Goal: Information Seeking & Learning: Learn about a topic

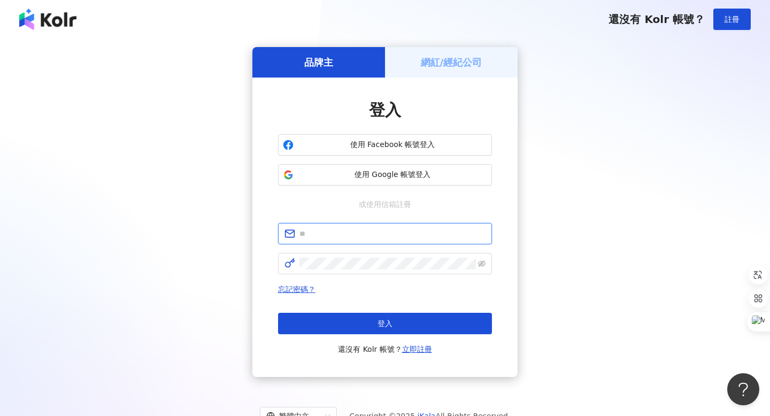
click at [363, 239] on input "text" at bounding box center [392, 234] width 186 height 12
type input "**********"
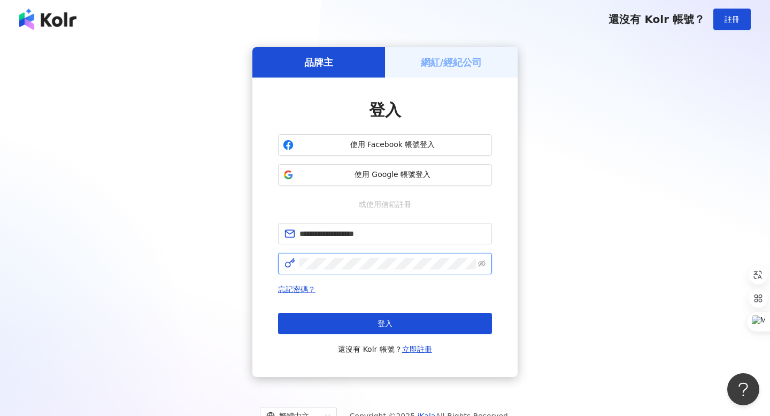
click button "登入" at bounding box center [385, 323] width 214 height 21
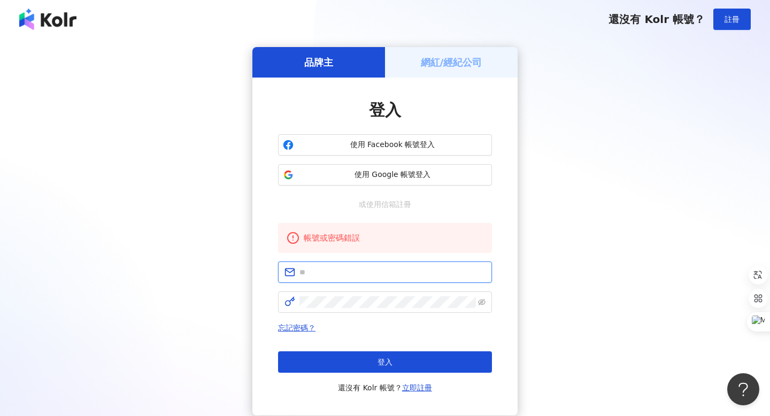
click at [363, 274] on input "text" at bounding box center [392, 272] width 186 height 12
type input "**********"
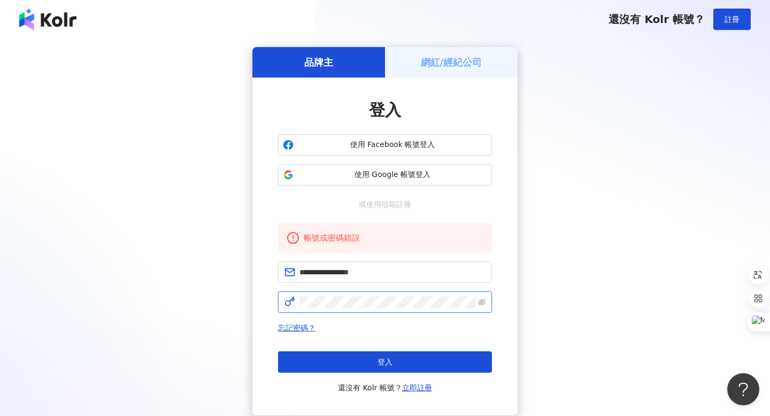
click button "登入" at bounding box center [385, 361] width 214 height 21
click at [439, 70] on div "網紅/經紀公司" at bounding box center [451, 62] width 133 height 30
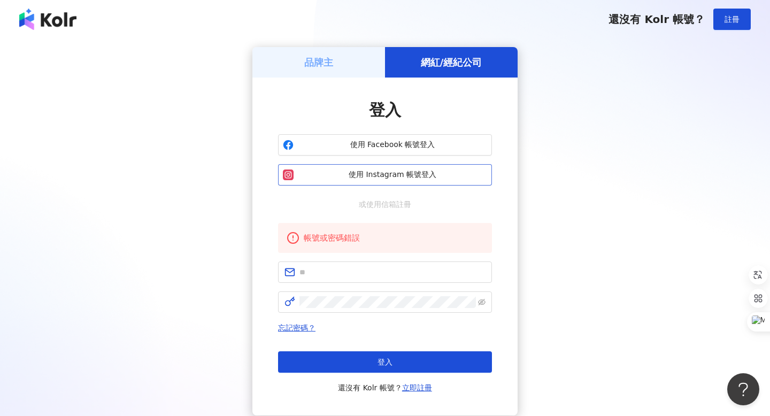
click at [347, 173] on span "使用 Instagram 帳號登入" at bounding box center [392, 175] width 189 height 11
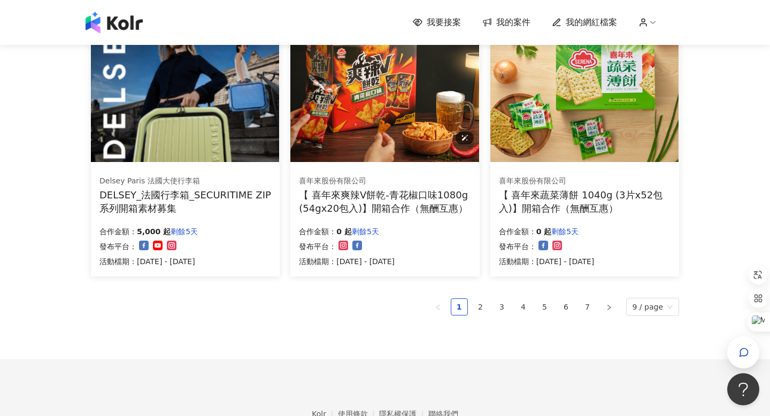
scroll to position [682, 0]
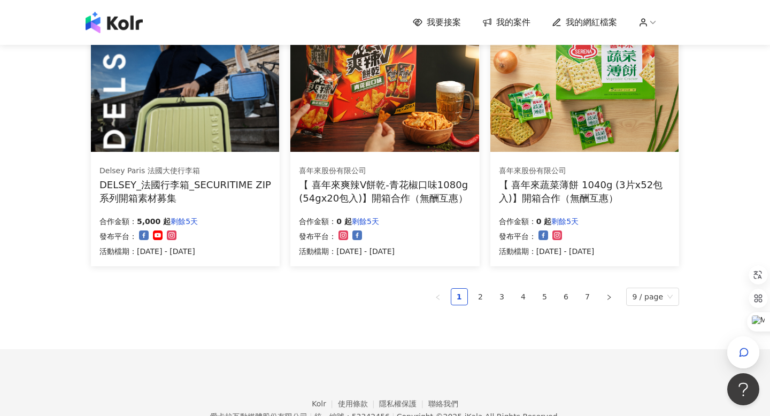
click at [471, 295] on ul "1 2 3 4 5 6 7 9 / page" at bounding box center [385, 297] width 588 height 18
click at [480, 295] on link "2" at bounding box center [481, 297] width 16 height 16
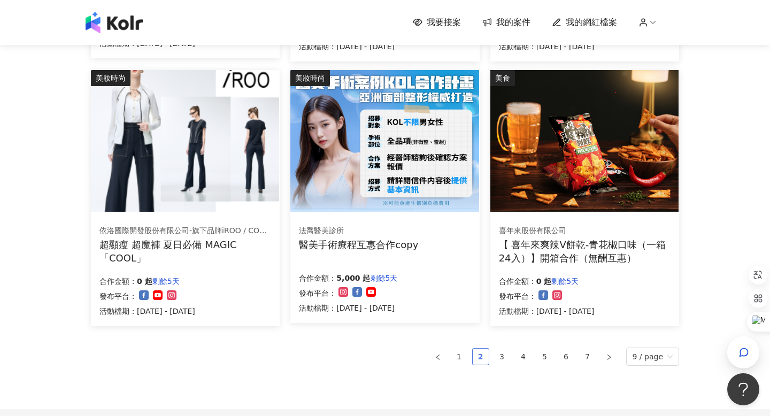
scroll to position [655, 0]
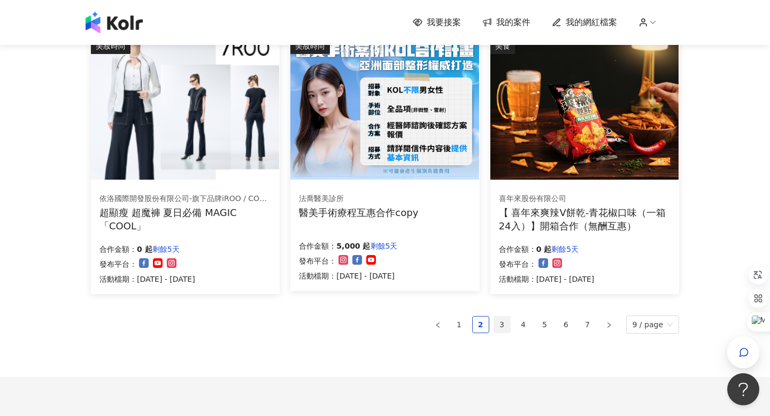
click at [509, 320] on link "3" at bounding box center [502, 325] width 16 height 16
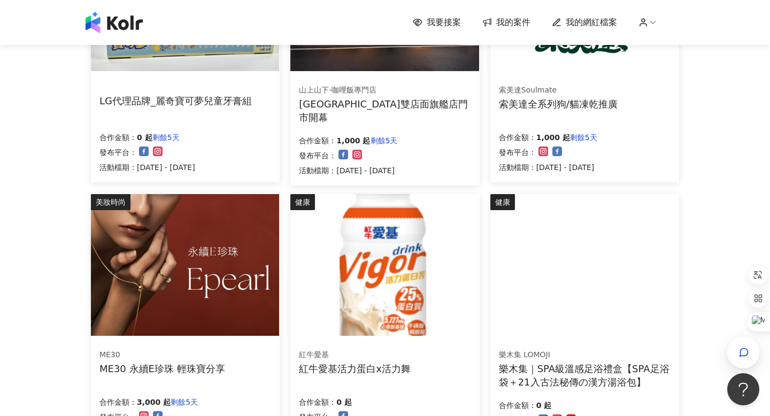
scroll to position [0, 0]
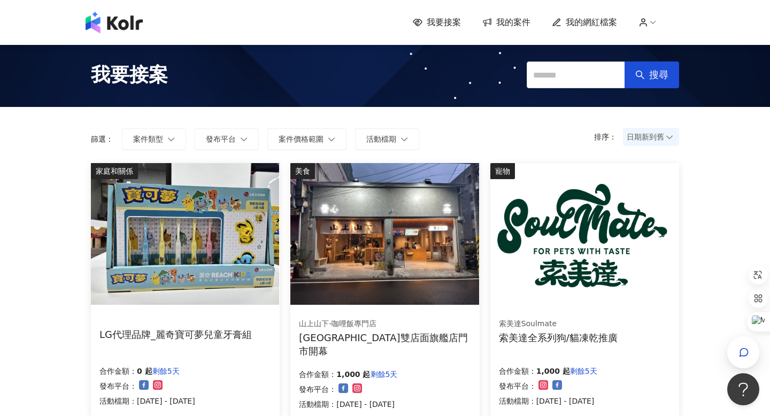
click at [128, 29] on img at bounding box center [114, 22] width 57 height 21
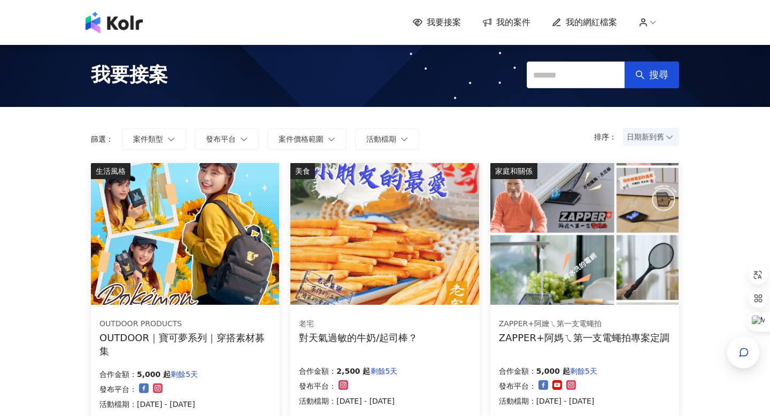
click at [652, 26] on icon at bounding box center [653, 23] width 10 height 10
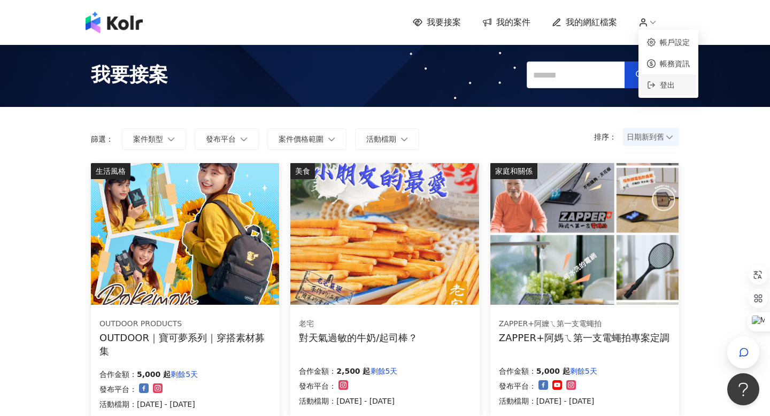
click at [665, 75] on li "登出" at bounding box center [669, 84] width 56 height 21
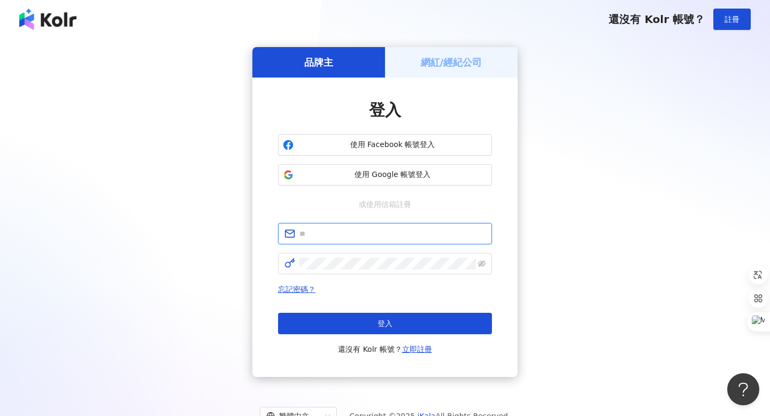
click at [401, 230] on input "text" at bounding box center [392, 234] width 186 height 12
paste input "**********"
type input "**********"
click button "登入" at bounding box center [385, 323] width 214 height 21
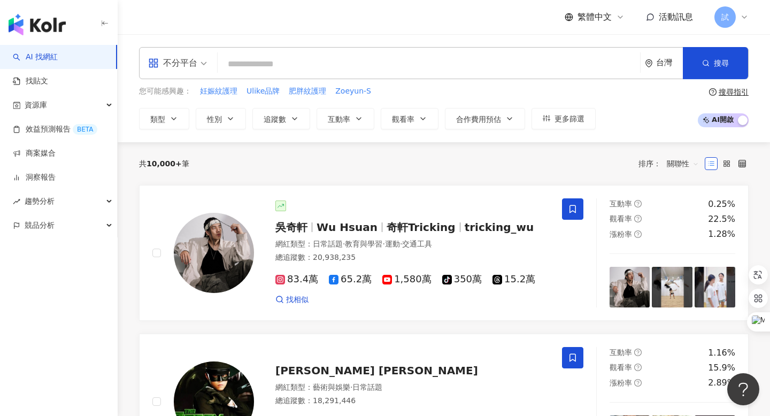
click at [721, 17] on span "試" at bounding box center [724, 16] width 21 height 21
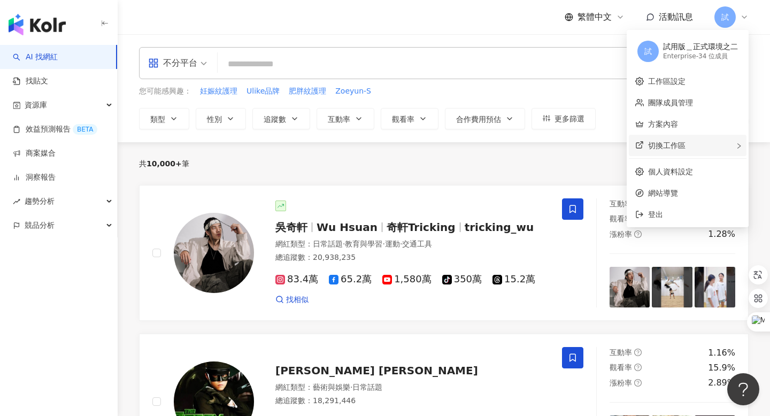
click at [691, 147] on div "切換工作區" at bounding box center [688, 145] width 118 height 21
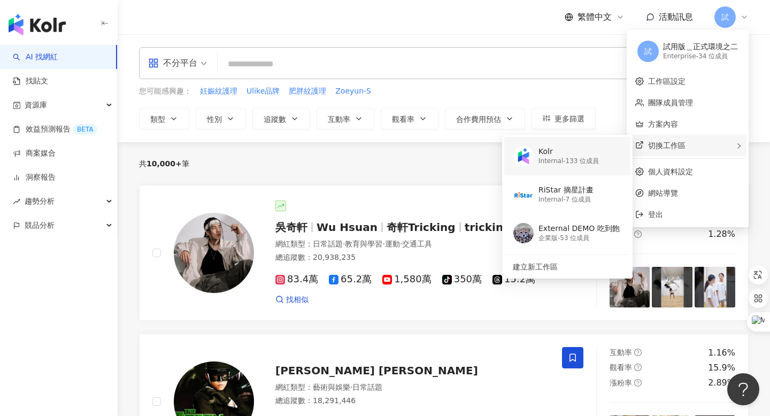
click at [612, 164] on div "Kolr Internal - 133 位成員" at bounding box center [566, 156] width 107 height 39
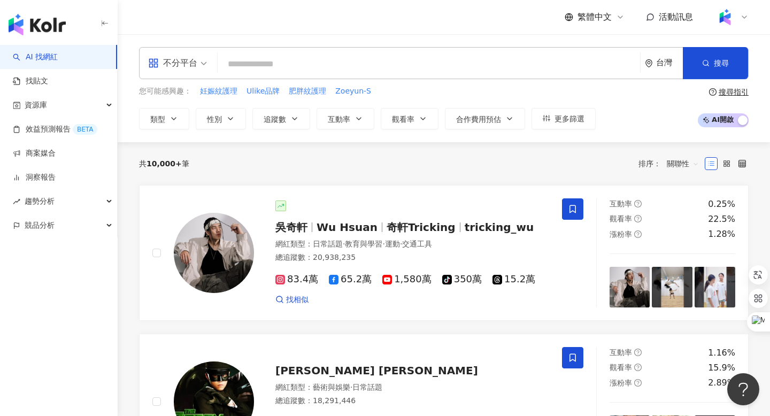
click at [250, 65] on input "search" at bounding box center [429, 64] width 414 height 20
type input "*"
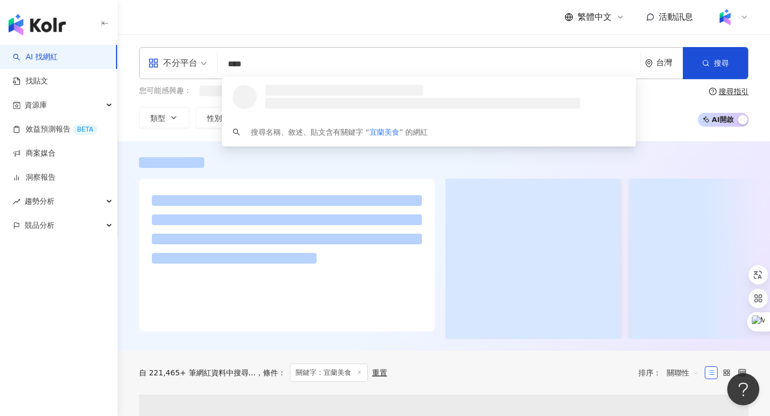
click at [310, 59] on input "****" at bounding box center [429, 64] width 414 height 20
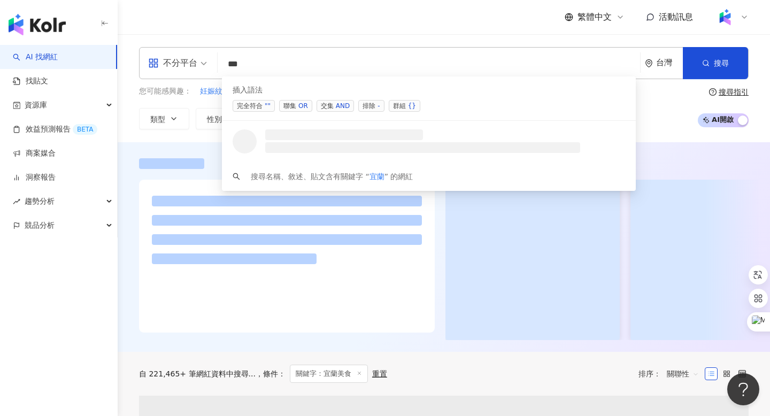
click at [332, 109] on span "交集 AND" at bounding box center [335, 106] width 37 height 12
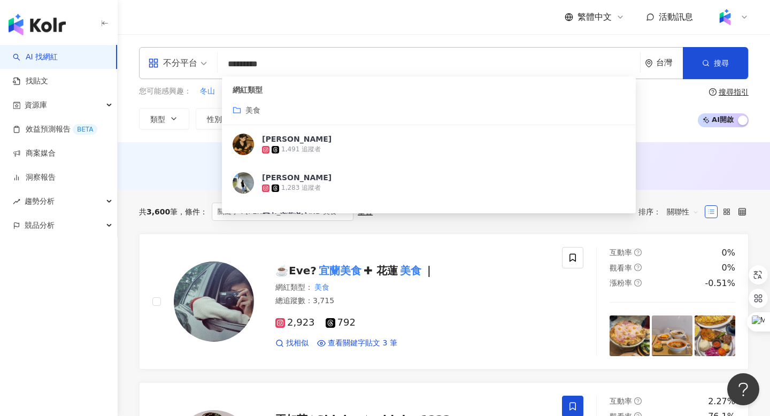
type input "*********"
click at [314, 33] on div "繁體中文 活動訊息" at bounding box center [444, 17] width 610 height 34
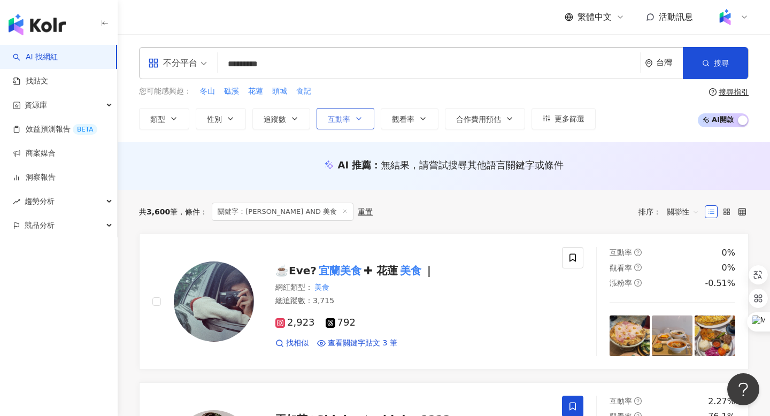
click at [340, 124] on button "互動率" at bounding box center [346, 118] width 58 height 21
click at [263, 118] on button "追蹤數" at bounding box center [281, 118] width 58 height 21
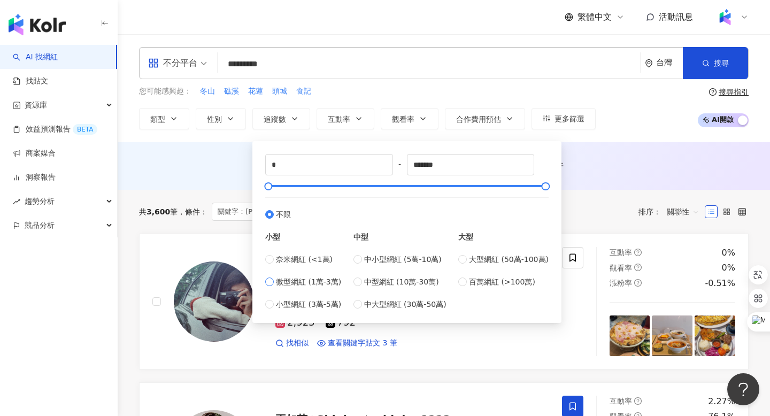
click at [298, 286] on span "微型網紅 (1萬-3萬)" at bounding box center [308, 282] width 65 height 12
type input "*****"
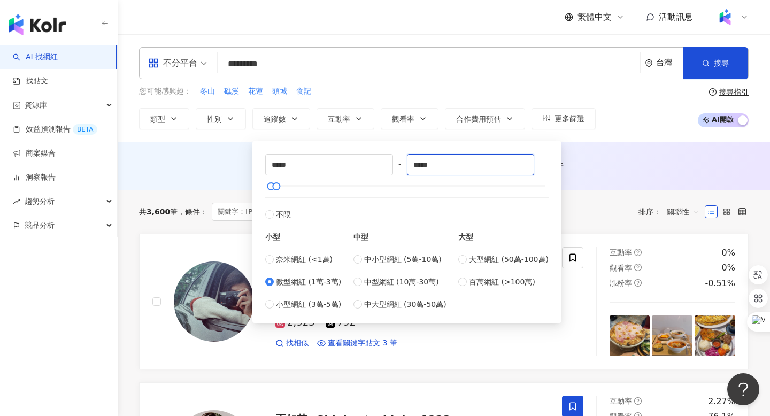
drag, startPoint x: 450, startPoint y: 163, endPoint x: 411, endPoint y: 163, distance: 39.0
click at [411, 163] on div "***** - ***** 不限 小型 奈米網紅 (<1萬) 微型網紅 (1萬-3萬) 小型網紅 (3萬-5萬) 中型 中小型網紅 (5萬-10萬) 中型網紅…" at bounding box center [406, 232] width 283 height 156
type input "*"
type input "*****"
click at [410, 79] on div "不分平台 ********* 台灣 搜尋 customizedTag 98a502a9-5cdd-468d-8dac-d23b3ec54e68 網紅類型 美食…" at bounding box center [444, 88] width 652 height 82
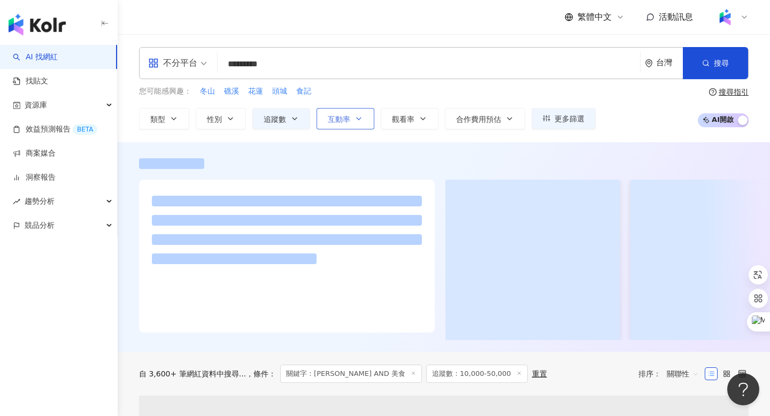
click at [334, 123] on button "互動率" at bounding box center [346, 118] width 58 height 21
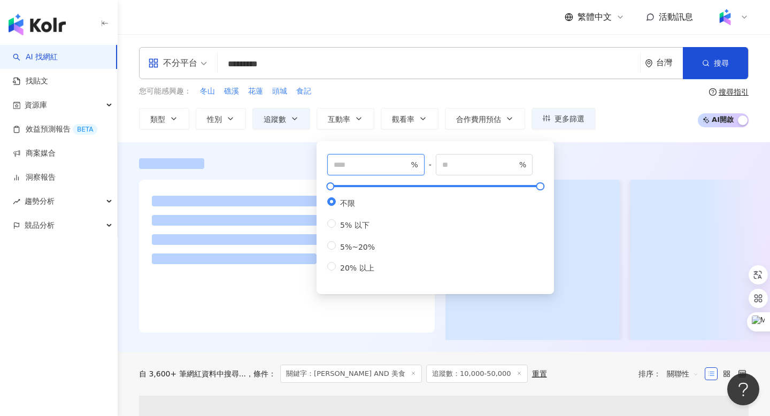
click at [367, 165] on input "number" at bounding box center [371, 165] width 75 height 12
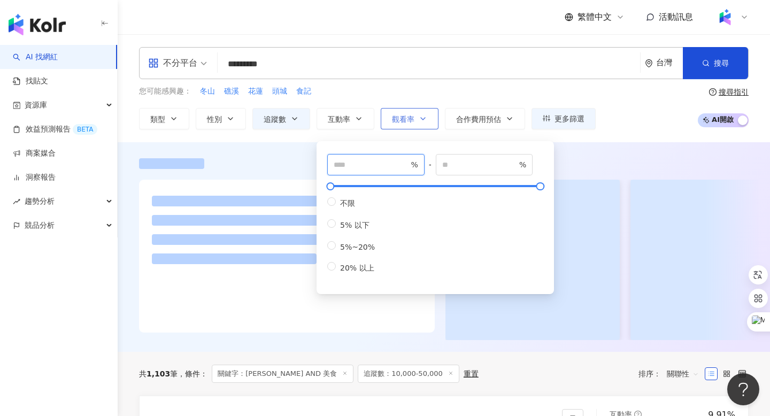
type input "*"
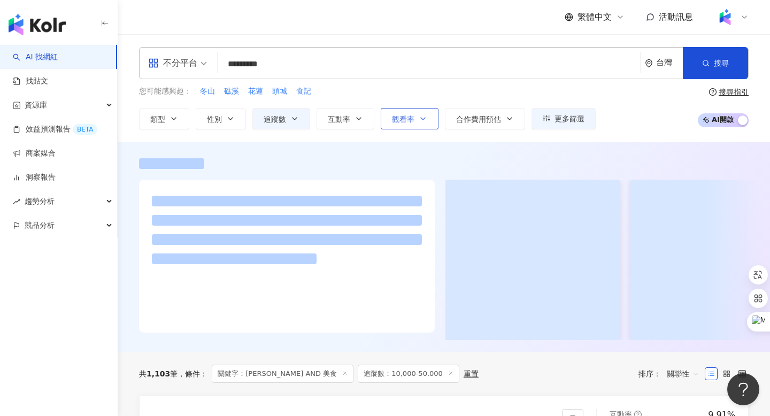
click at [413, 125] on button "觀看率" at bounding box center [410, 118] width 58 height 21
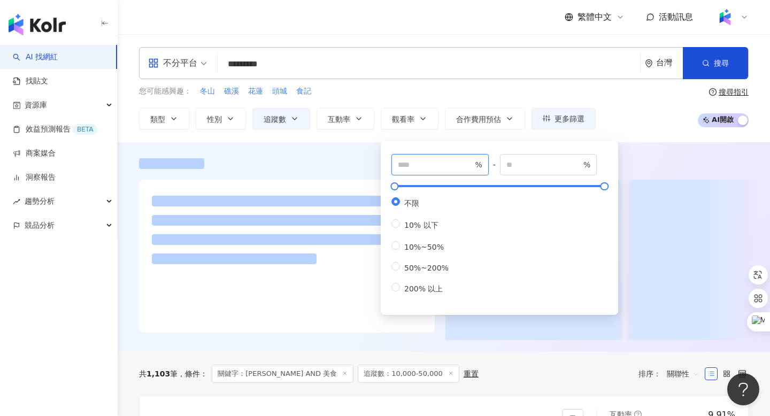
click at [414, 159] on input "number" at bounding box center [435, 165] width 75 height 12
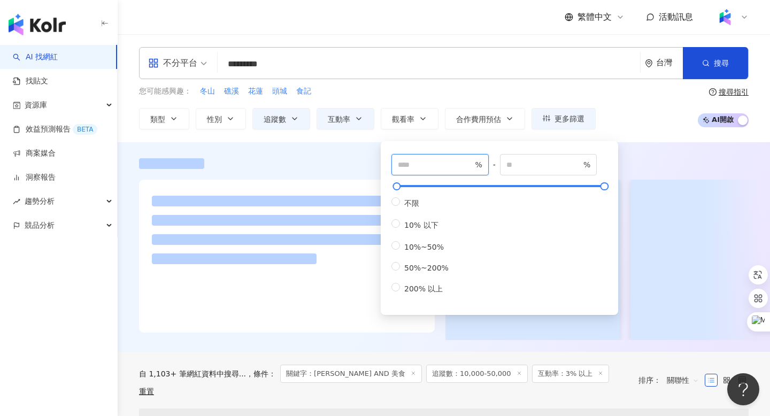
type input "***"
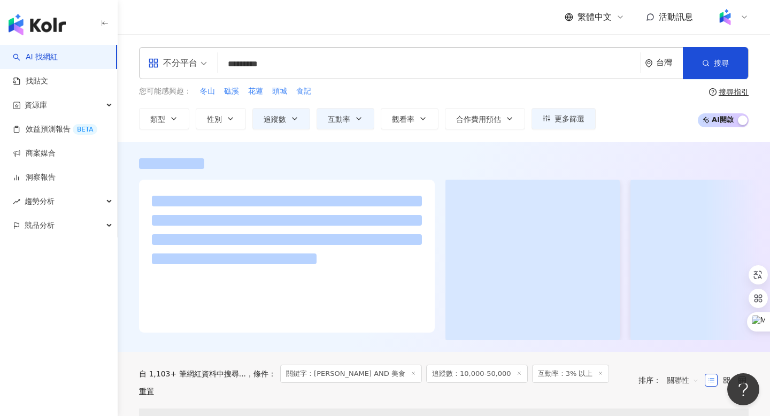
click at [417, 88] on div "您可能感興趣： 冬山 礁溪 [GEOGRAPHIC_DATA] 食記" at bounding box center [367, 92] width 457 height 12
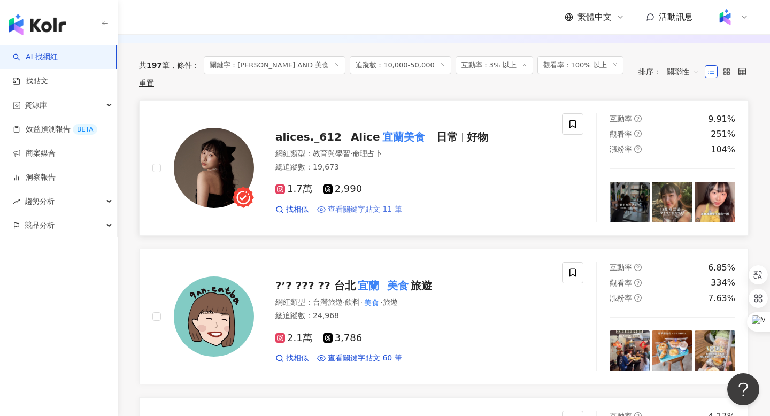
scroll to position [353, 0]
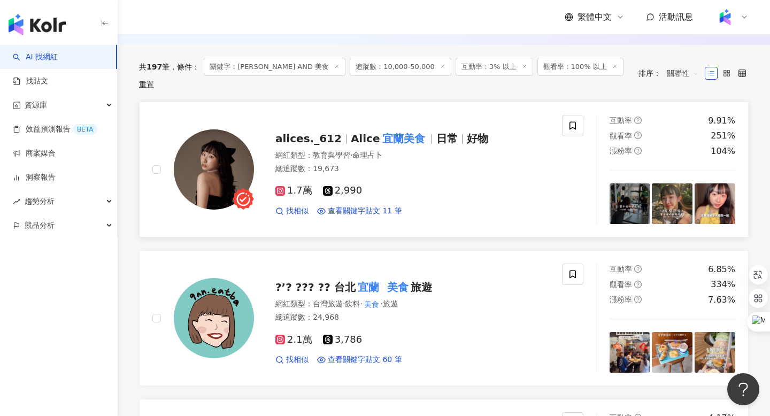
click at [333, 132] on div "alices._612 [PERSON_NAME]美食 日常 好物" at bounding box center [412, 138] width 274 height 15
click at [407, 130] on mark "宜蘭美食" at bounding box center [403, 138] width 47 height 17
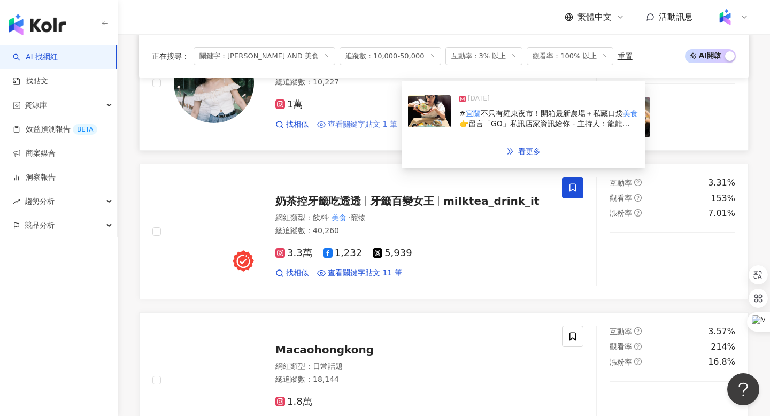
scroll to position [1479, 0]
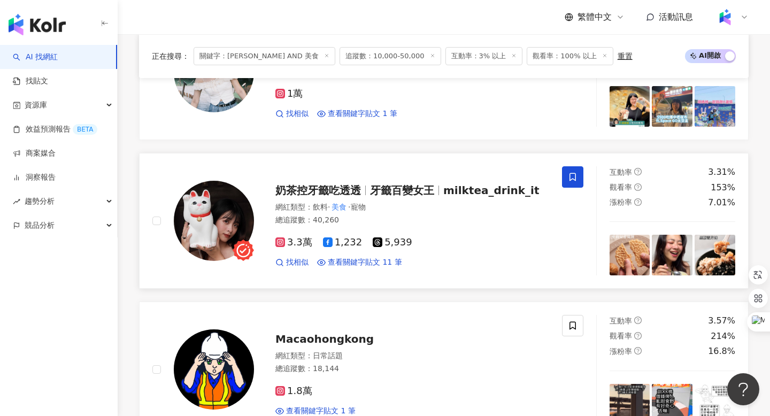
click at [311, 191] on span "奶茶控牙籤吃透透" at bounding box center [318, 190] width 86 height 13
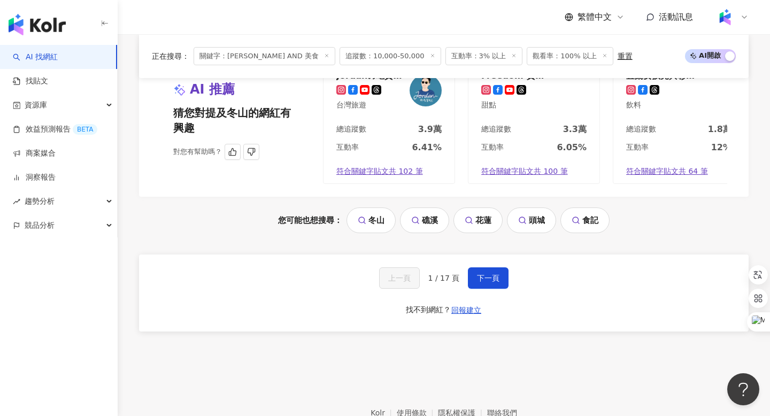
scroll to position [2195, 0]
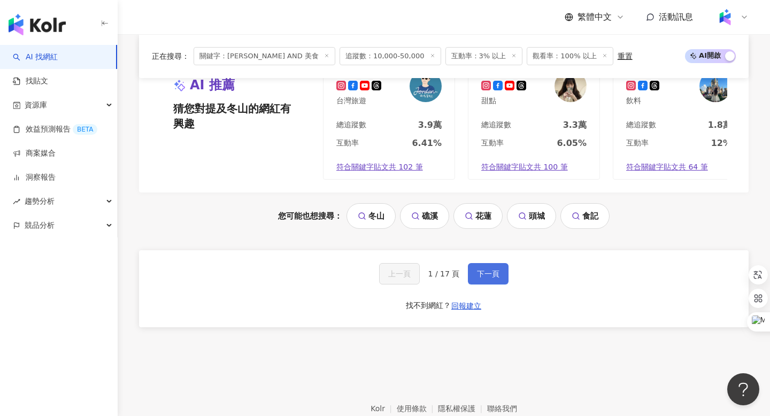
click at [468, 264] on button "下一頁" at bounding box center [488, 273] width 41 height 21
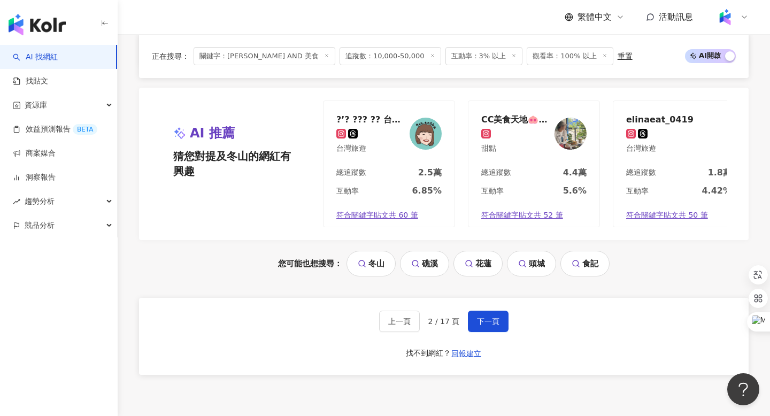
scroll to position [2159, 0]
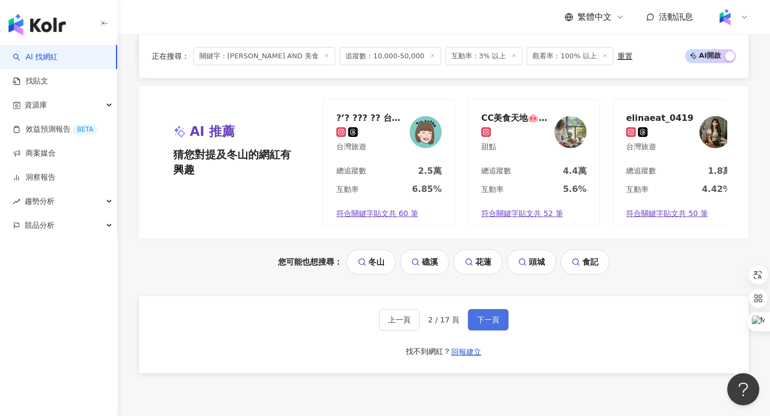
click at [481, 315] on span "下一頁" at bounding box center [488, 319] width 22 height 9
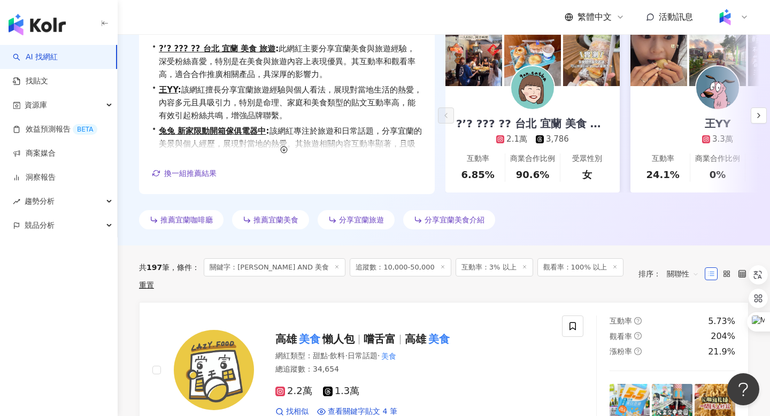
scroll to position [156, 0]
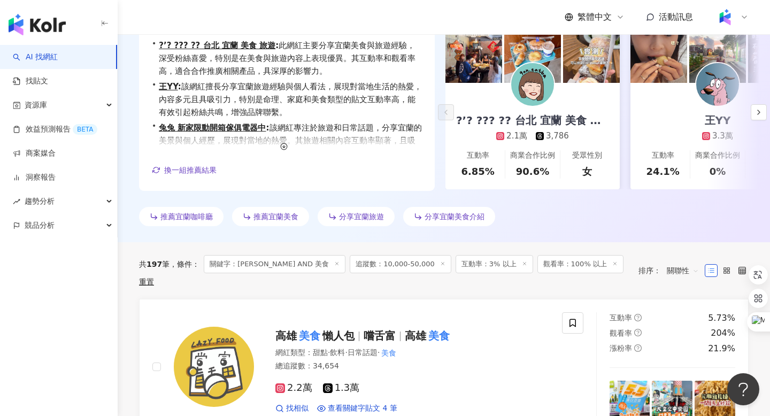
click at [676, 266] on span "關聯性" at bounding box center [683, 270] width 32 height 17
click at [690, 375] on div "關鍵字" at bounding box center [683, 377] width 27 height 12
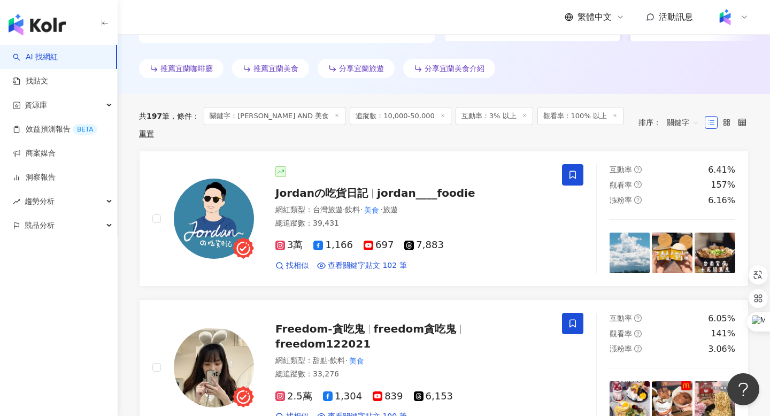
scroll to position [331, 0]
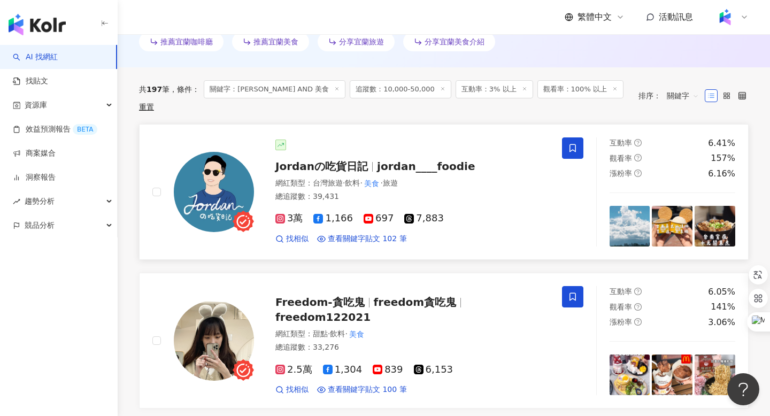
click at [356, 160] on span "Jordanの吃貨日記" at bounding box center [321, 166] width 93 height 13
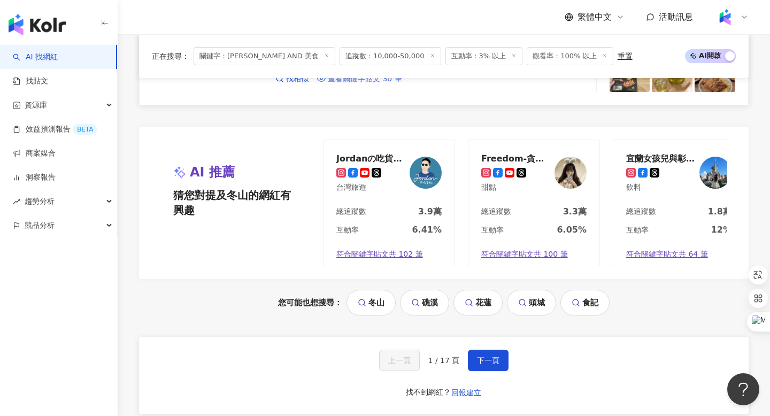
scroll to position [2122, 0]
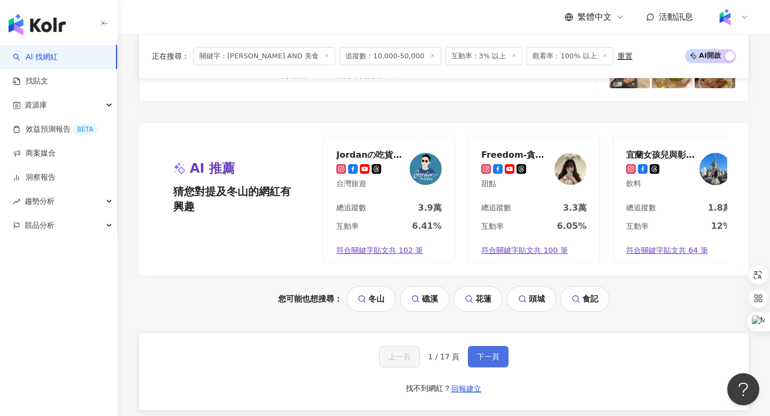
click at [491, 352] on span "下一頁" at bounding box center [488, 356] width 22 height 9
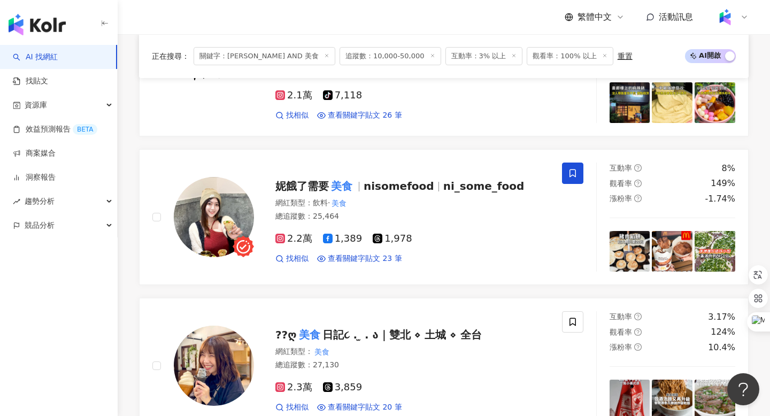
scroll to position [596, 0]
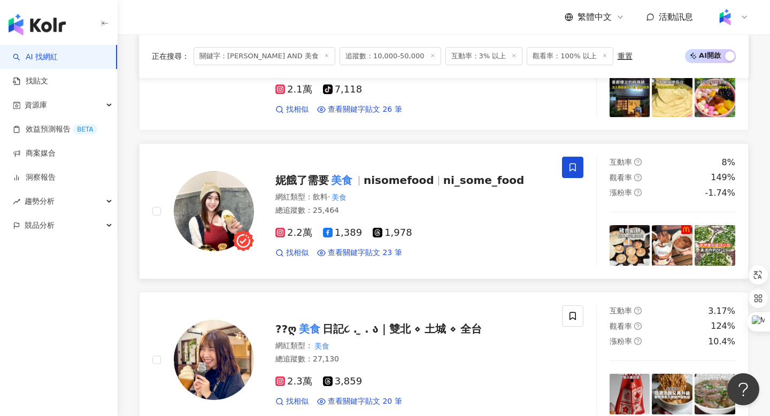
click at [353, 174] on mark "美食" at bounding box center [342, 180] width 26 height 17
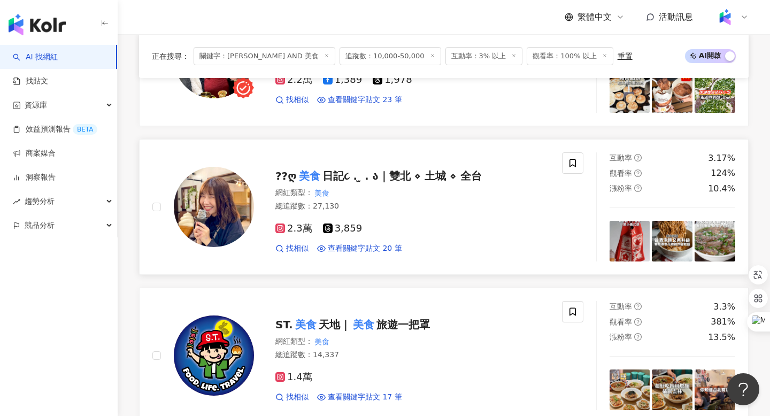
click at [344, 179] on span "日記૮ . ̫ . ა｜雙北 ⋄ 土城 ⋄ 全台" at bounding box center [401, 176] width 159 height 13
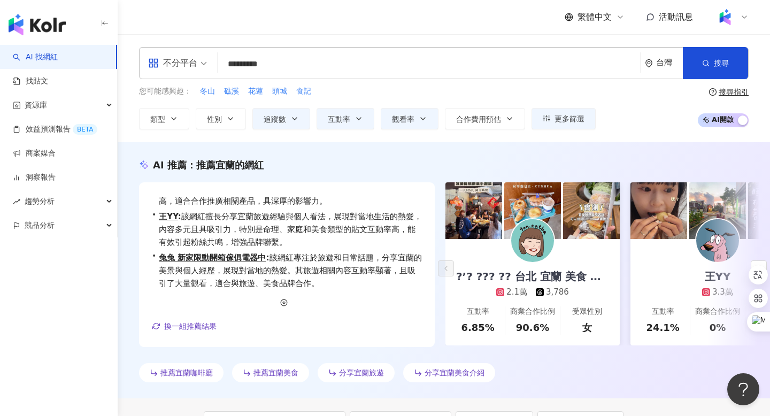
scroll to position [0, 0]
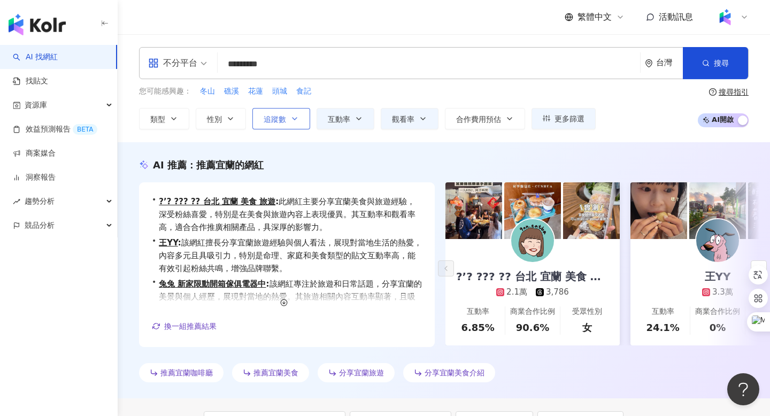
click at [270, 125] on button "追蹤數" at bounding box center [281, 118] width 58 height 21
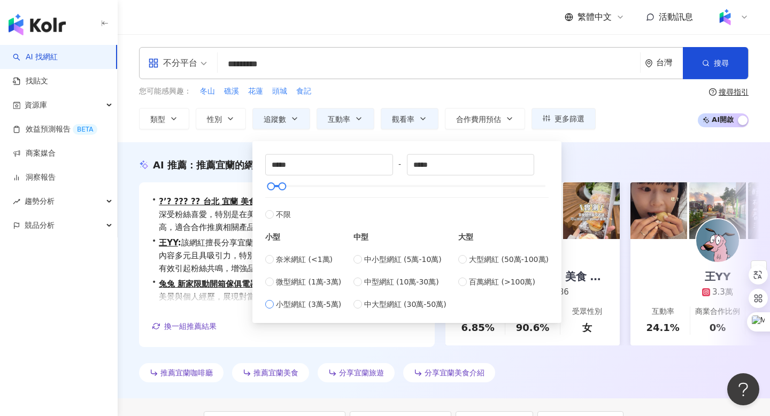
click at [288, 303] on span "小型網紅 (3萬-5萬)" at bounding box center [308, 304] width 65 height 12
type input "*****"
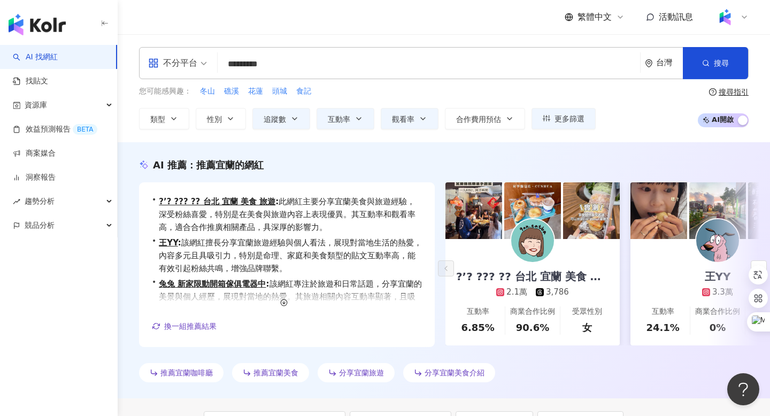
click at [655, 107] on div "您可能感興趣： 冬山 礁溪 花蓮 頭城 食記 類型 性別 追蹤數 互動率 觀看率 合作費用預估 更多篩選 * % - % 不限 5% 以下 5%~20% 20…" at bounding box center [444, 108] width 610 height 44
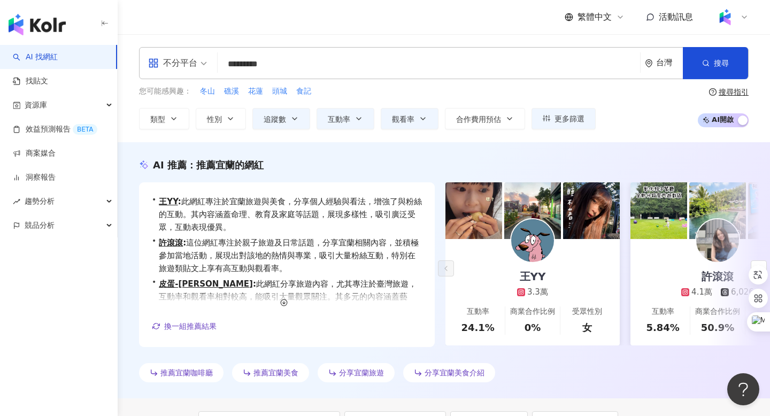
click at [182, 55] on div "不分平台" at bounding box center [172, 63] width 49 height 17
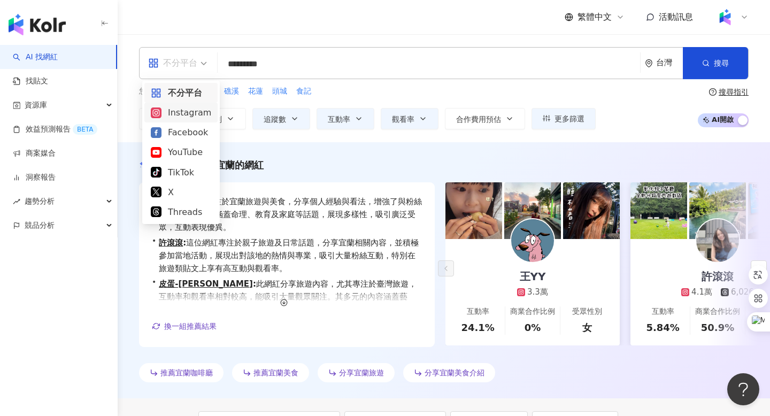
click at [181, 116] on div "Instagram" at bounding box center [181, 112] width 60 height 13
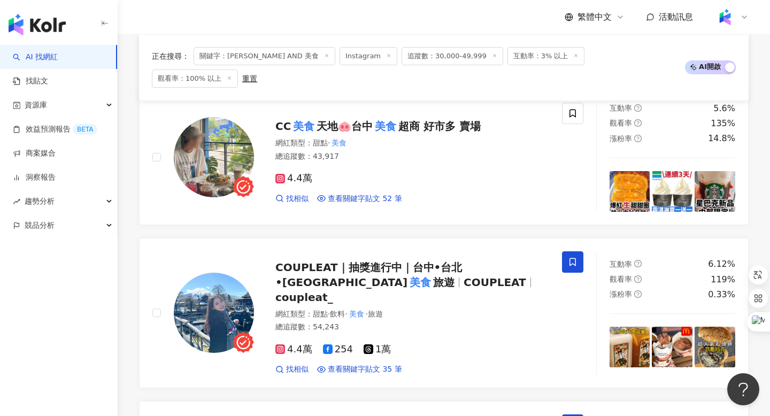
scroll to position [406, 0]
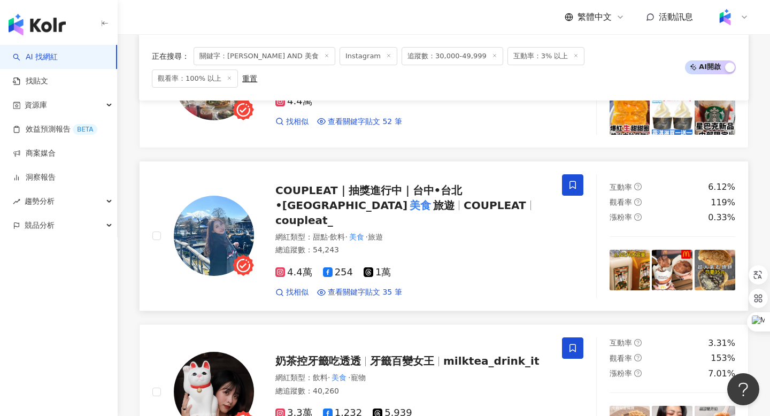
click at [376, 184] on span "COUPLEAT｜抽獎進行中｜台中•台北•[GEOGRAPHIC_DATA]" at bounding box center [368, 198] width 187 height 28
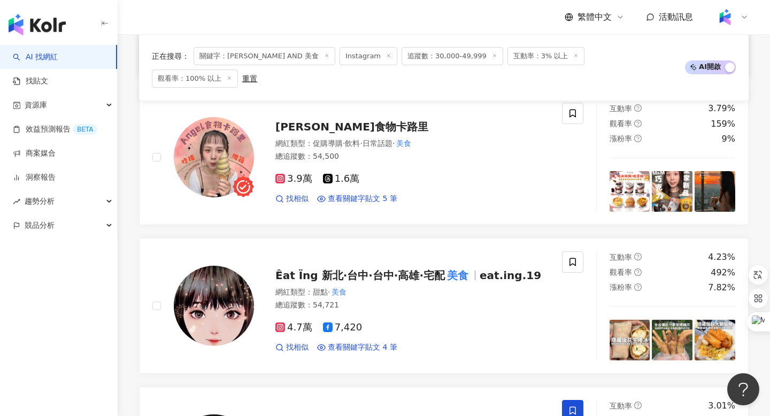
scroll to position [836, 0]
click at [354, 268] on span "Êat Ïng 新北·台中·台中·高雄·宅配" at bounding box center [360, 274] width 170 height 13
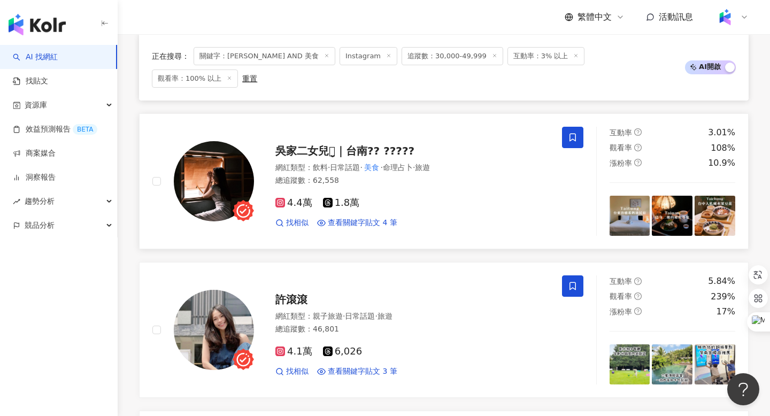
scroll to position [1141, 0]
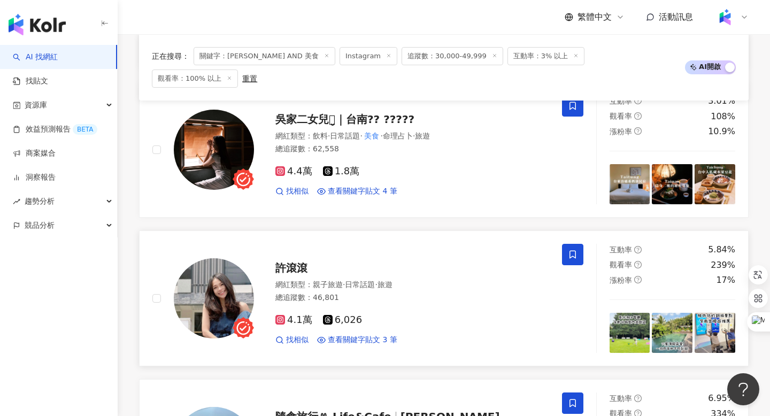
click at [291, 260] on div "許滾滾" at bounding box center [412, 267] width 274 height 15
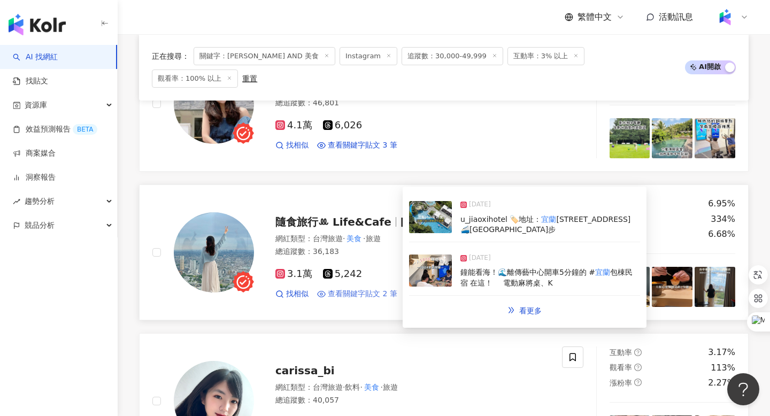
scroll to position [1390, 0]
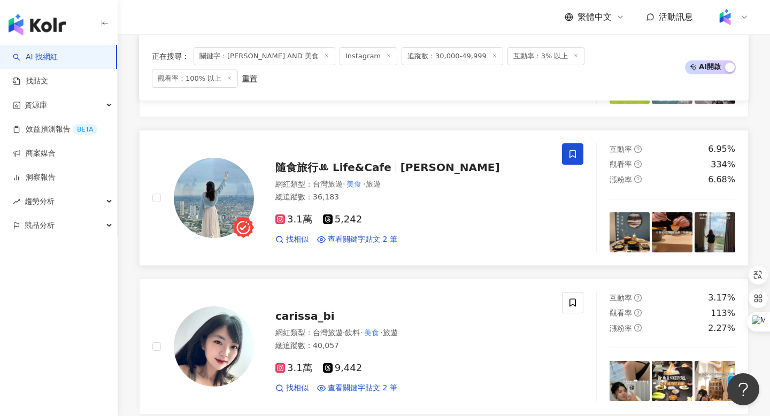
click at [331, 161] on span "隨食旅行ꔛ Life&Cafe" at bounding box center [333, 167] width 116 height 13
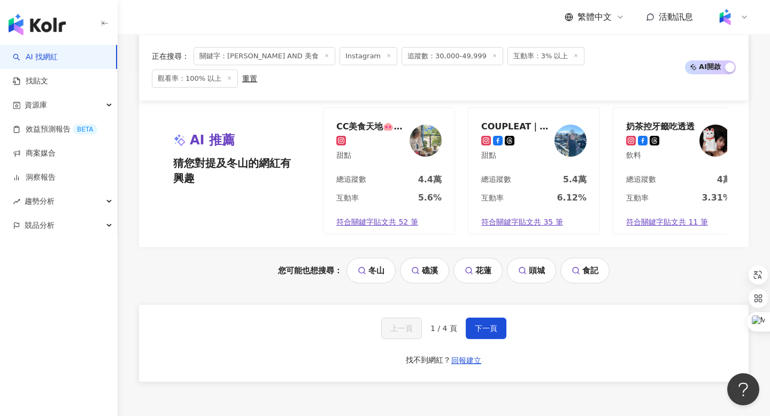
scroll to position [2249, 0]
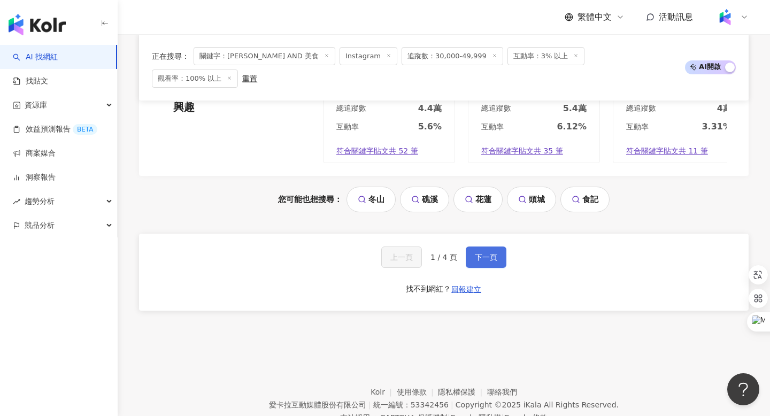
click at [474, 247] on button "下一頁" at bounding box center [486, 257] width 41 height 21
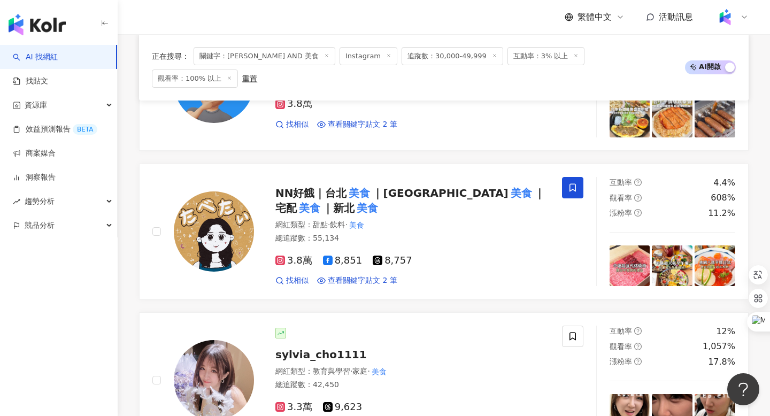
scroll to position [459, 0]
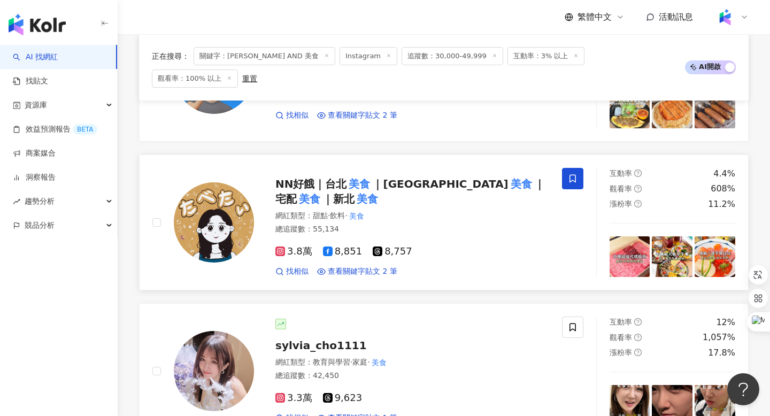
click at [353, 180] on div "NN好餓｜台北 美食 ｜中壢 美食 ｜宅配 美食 ｜新北 美食 網紅類型 ： 甜點 · 飲料 · 美食 總追蹤數 ： 55,134 3.8萬 8,851 8,…" at bounding box center [401, 222] width 295 height 109
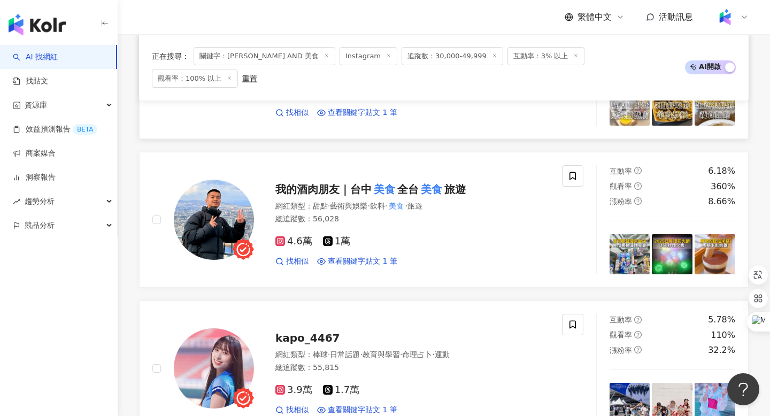
scroll to position [1652, 0]
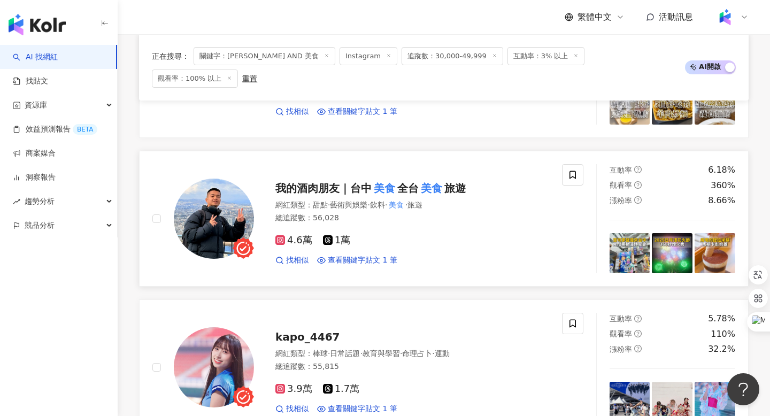
click at [356, 173] on div "我的酒肉朋友｜台中 美食 全台 美食 旅遊 網紅類型 ： 甜點 · 藝術與娛樂 · 飲料 · 美食 · 旅遊 總追蹤數 ： 56,028 4.6萬 1萬 找相…" at bounding box center [401, 219] width 295 height 94
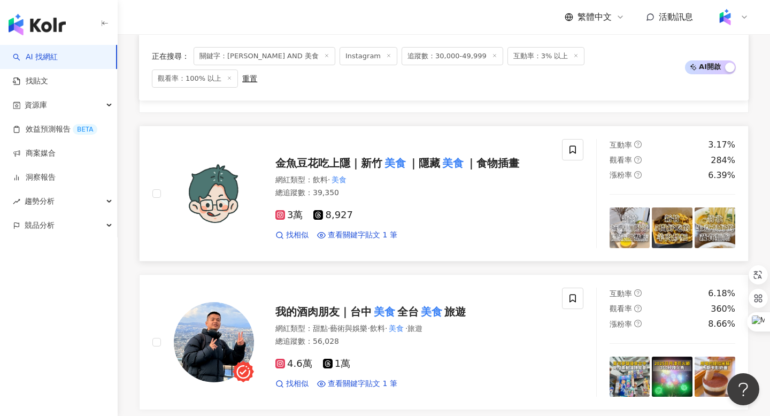
click at [308, 157] on span "金魚豆花吃上隱｜新竹" at bounding box center [328, 163] width 107 height 13
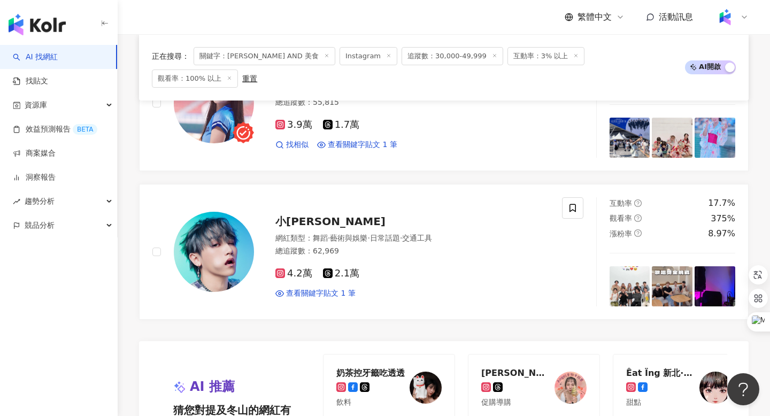
scroll to position [2244, 0]
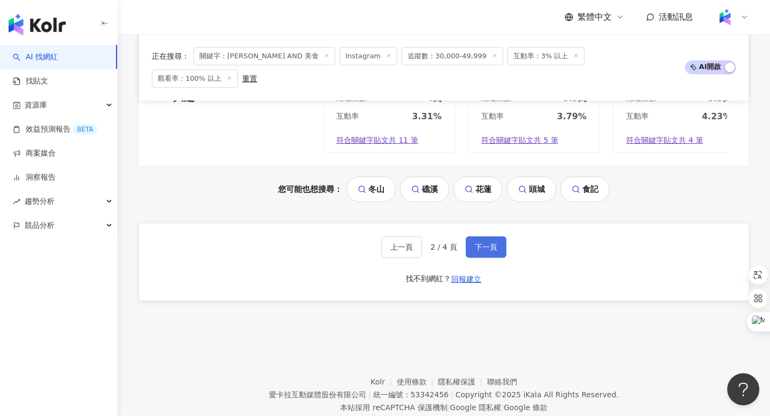
click at [477, 243] on span "下一頁" at bounding box center [486, 247] width 22 height 9
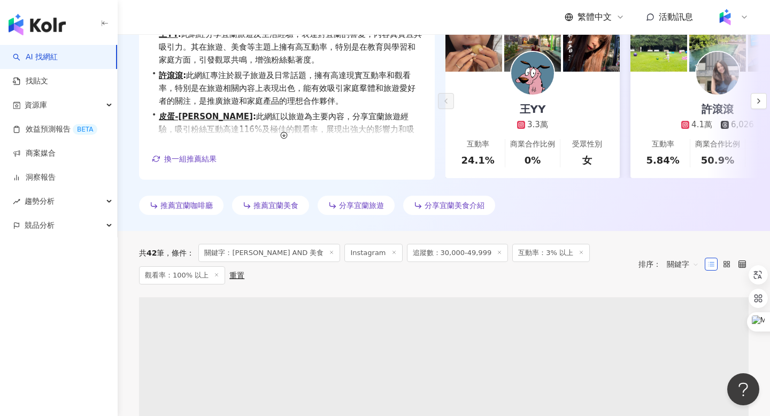
scroll to position [0, 0]
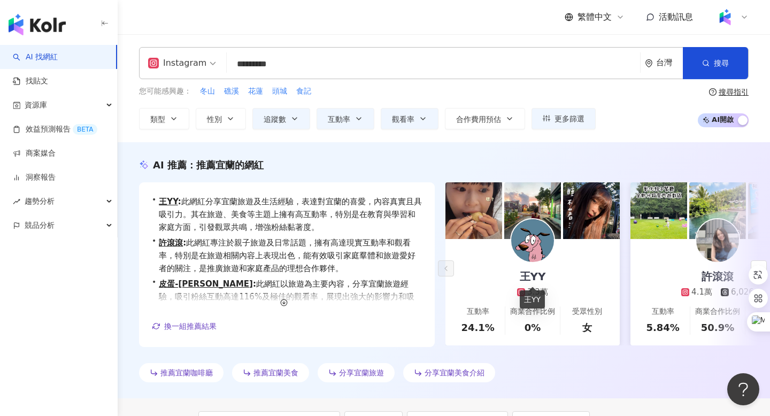
click at [536, 276] on div "王YY" at bounding box center [533, 276] width 48 height 15
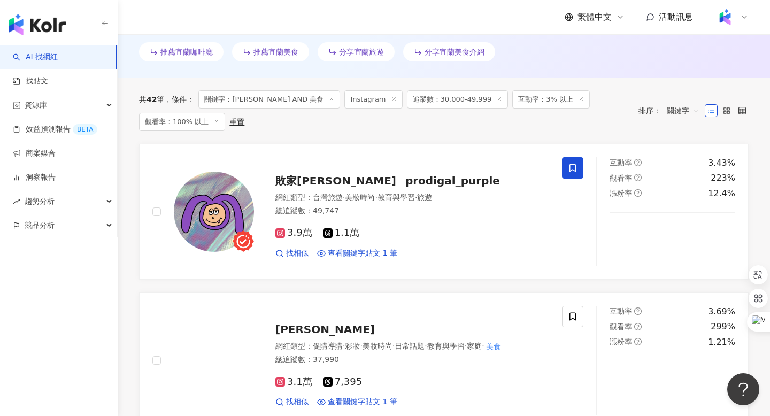
scroll to position [276, 0]
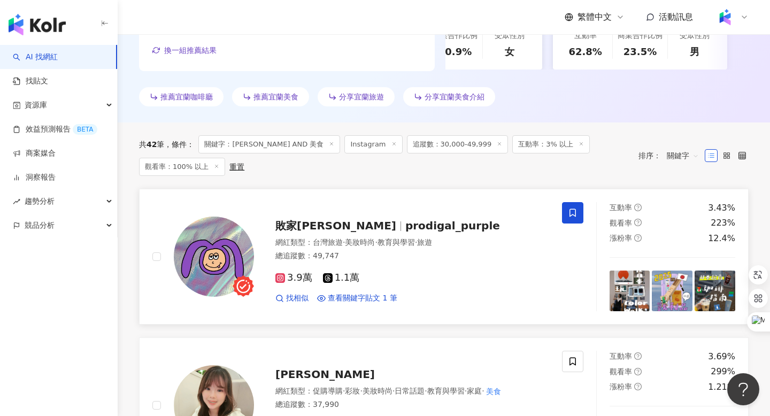
click at [405, 227] on span "prodigal_purple" at bounding box center [452, 225] width 95 height 13
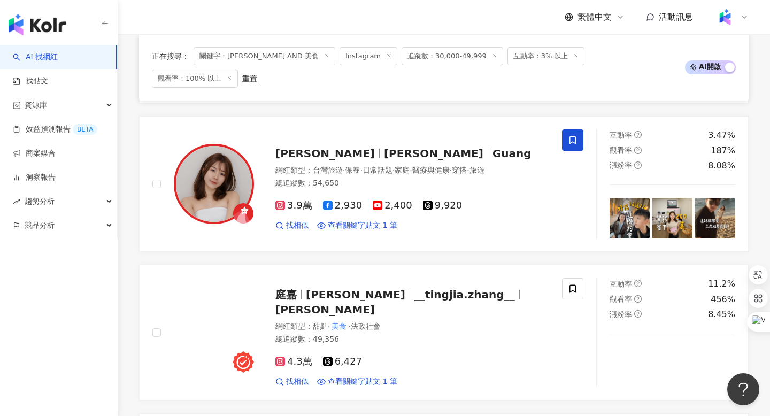
scroll to position [1539, 0]
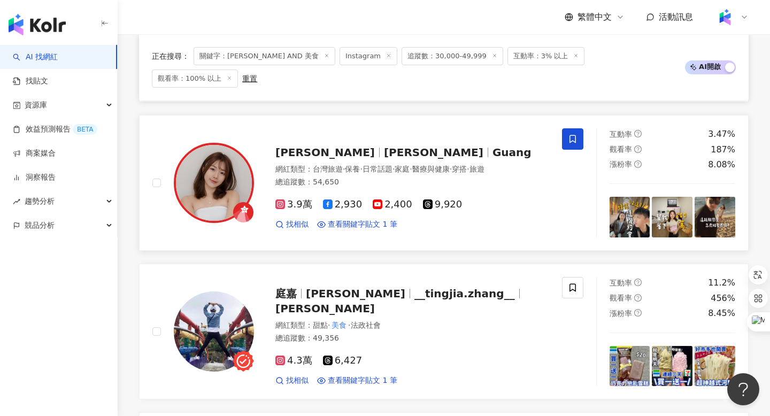
click at [338, 146] on span "[PERSON_NAME]" at bounding box center [324, 152] width 99 height 13
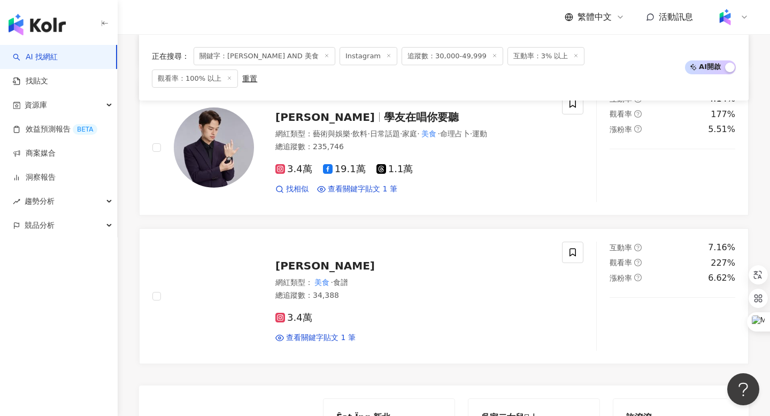
scroll to position [1891, 0]
